Goal: Transaction & Acquisition: Purchase product/service

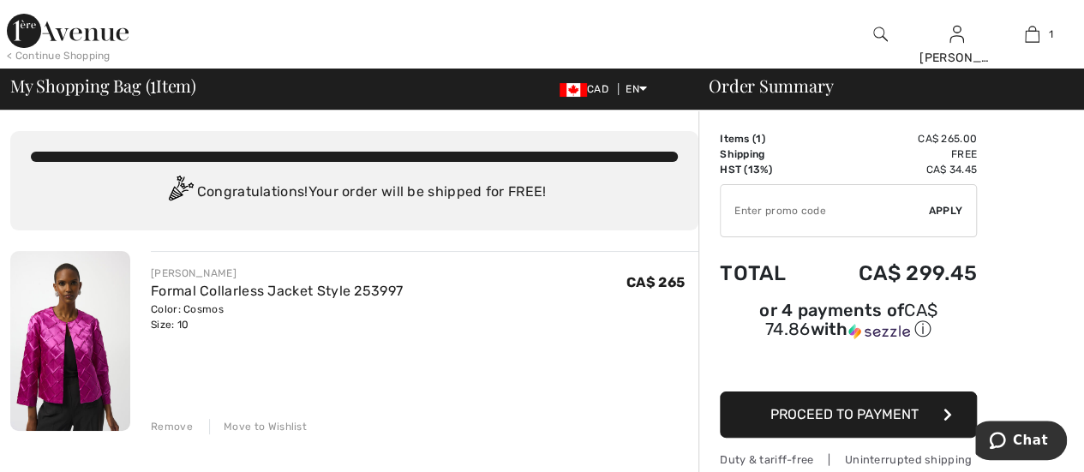
click at [755, 212] on input "TEXT" at bounding box center [825, 210] width 208 height 51
type input "OC74A03AB1"
click at [940, 207] on span "Apply" at bounding box center [946, 210] width 34 height 15
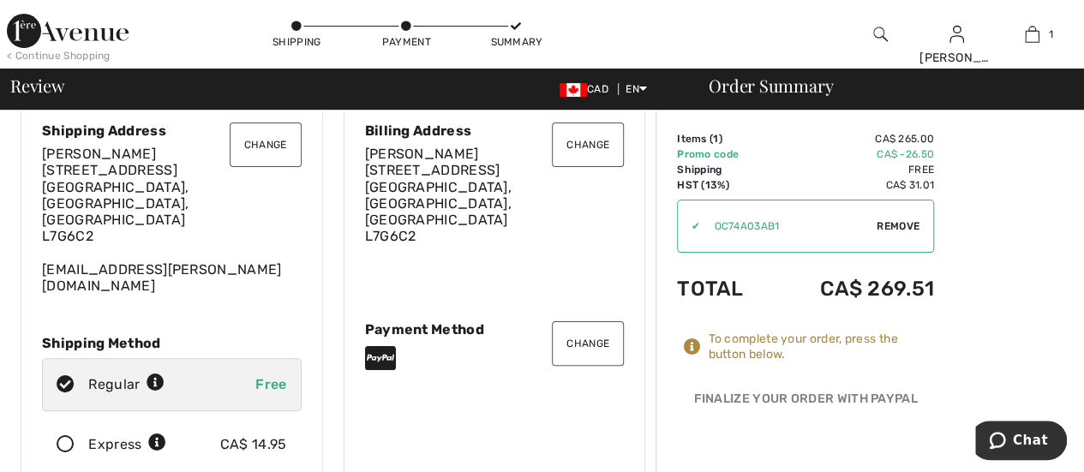
scroll to position [86, 0]
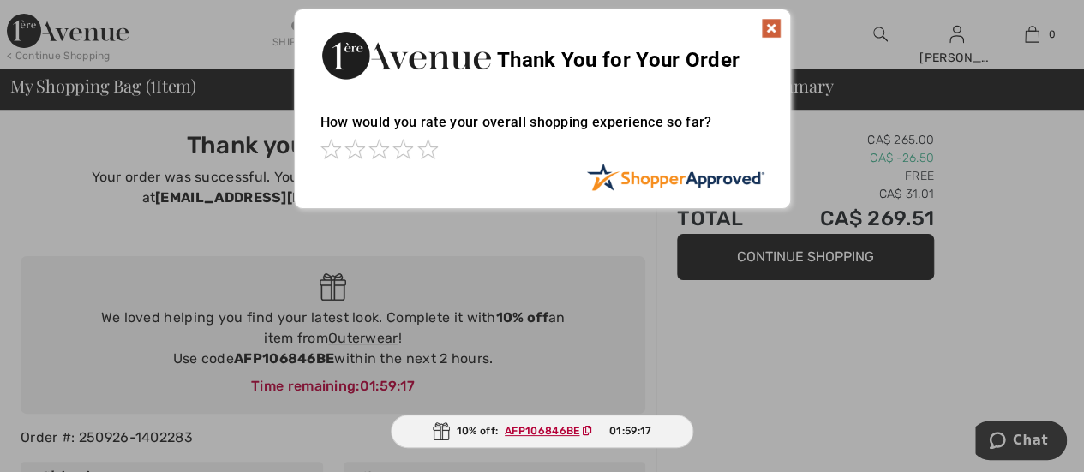
click at [770, 23] on img at bounding box center [771, 28] width 21 height 21
